Goal: Navigation & Orientation: Go to known website

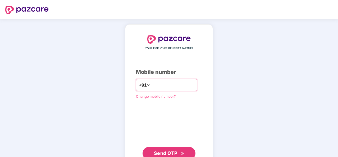
type input "*"
type input "**********"
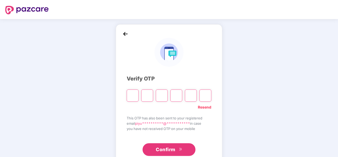
type input "*"
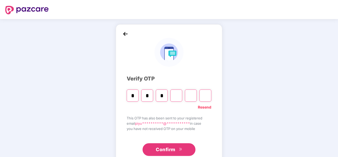
type input "*"
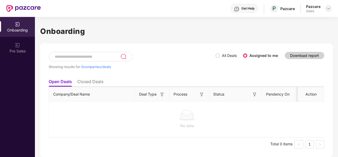
click at [326, 10] on div at bounding box center [328, 8] width 6 height 6
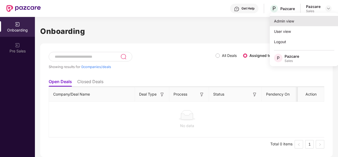
click at [294, 20] on div "Admin view" at bounding box center [304, 21] width 69 height 10
